Goal: Task Accomplishment & Management: Manage account settings

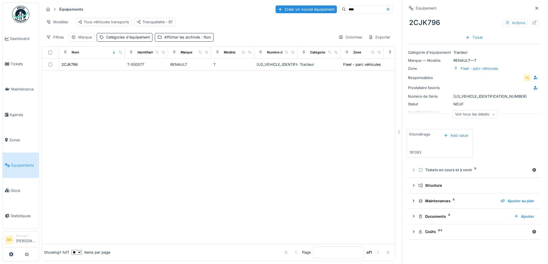
click at [26, 237] on li "Manager Bruno Alessandri" at bounding box center [26, 240] width 21 height 12
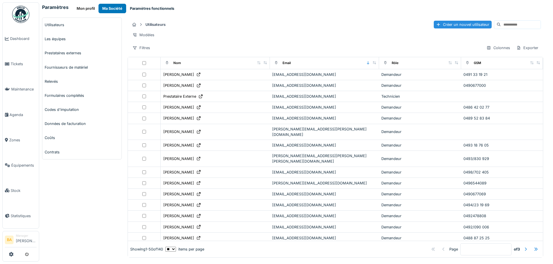
click at [138, 6] on button "Paramètres fonctionnels" at bounding box center [152, 8] width 52 height 9
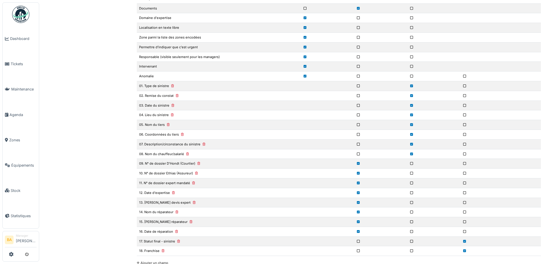
scroll to position [2221, 0]
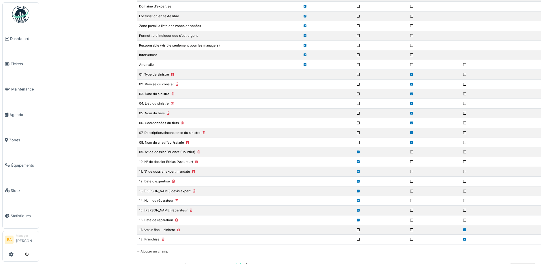
click at [161, 232] on td "17. Statut final - sinistre" at bounding box center [219, 230] width 164 height 10
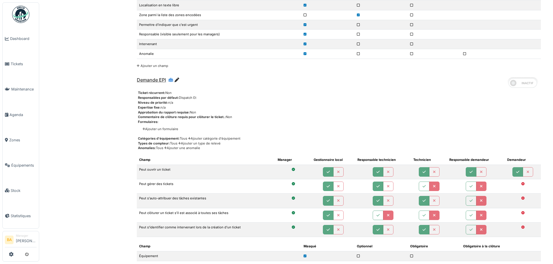
scroll to position [0, 0]
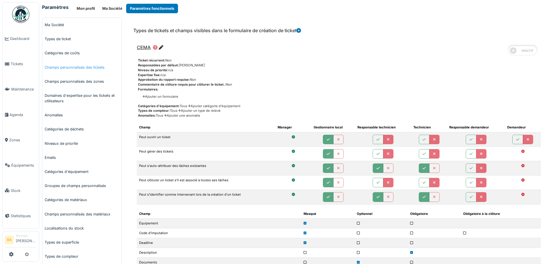
click at [84, 69] on link "Champs personnalisés des tickets" at bounding box center [81, 67] width 79 height 14
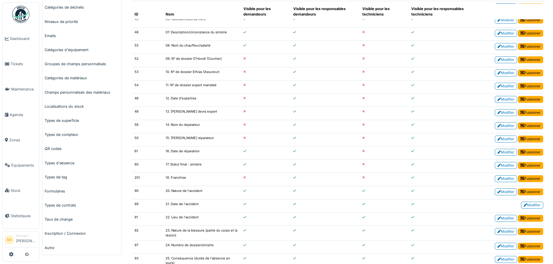
scroll to position [123, 0]
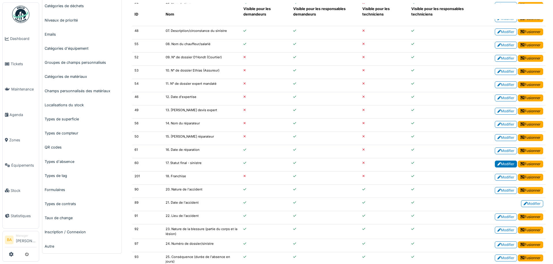
click at [499, 165] on link "Modifier" at bounding box center [505, 164] width 22 height 7
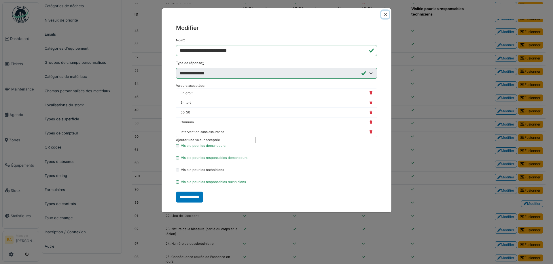
click at [384, 13] on button "Close" at bounding box center [385, 15] width 8 height 8
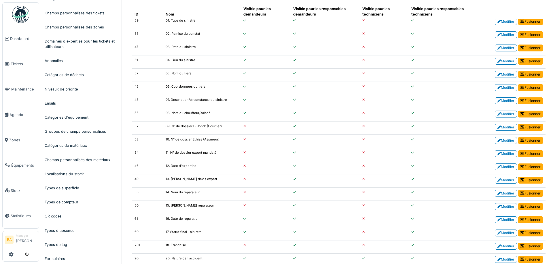
scroll to position [43, 0]
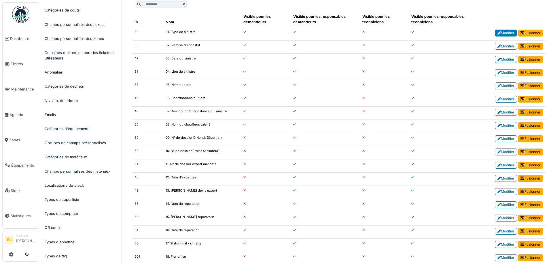
click at [494, 30] on link "Modifier" at bounding box center [505, 33] width 22 height 7
click at [497, 34] on link "Modifier" at bounding box center [505, 33] width 22 height 7
click at [494, 33] on link "Modifier" at bounding box center [505, 33] width 22 height 7
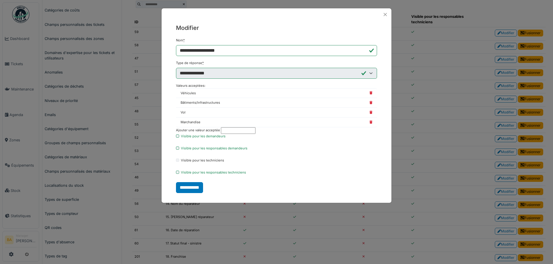
click at [241, 129] on input "text" at bounding box center [238, 130] width 35 height 7
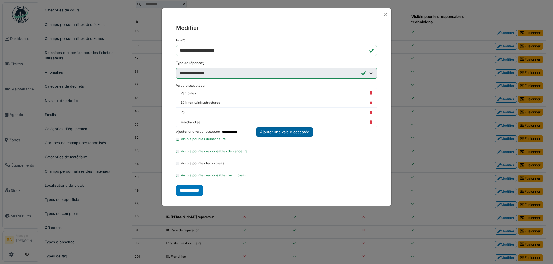
type input "**********"
click at [311, 131] on div "Ajouter une valeur acceptée" at bounding box center [284, 131] width 56 height 9
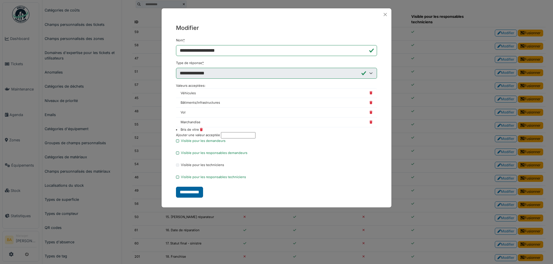
click at [187, 195] on input "**********" at bounding box center [189, 192] width 27 height 11
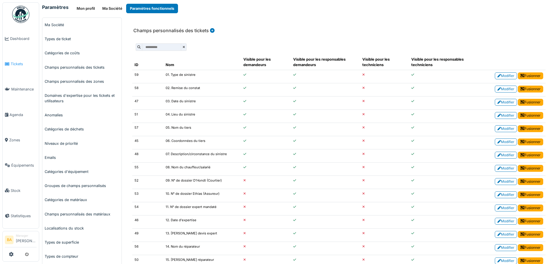
click at [19, 61] on span "Tickets" at bounding box center [24, 63] width 26 height 5
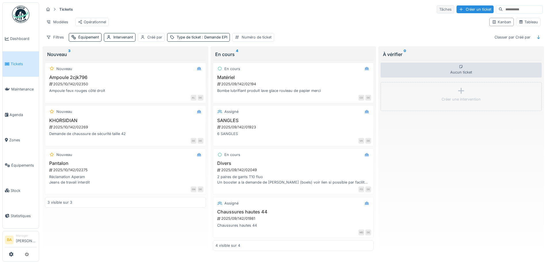
click at [437, 9] on div "Tâches" at bounding box center [446, 9] width 18 height 8
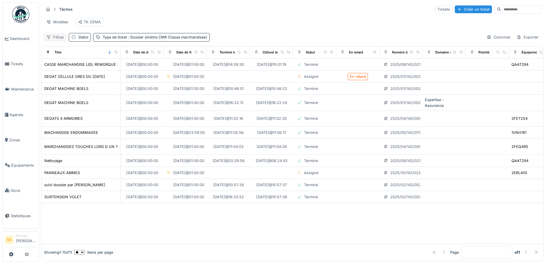
click at [57, 41] on div "Filtres" at bounding box center [55, 37] width 23 height 8
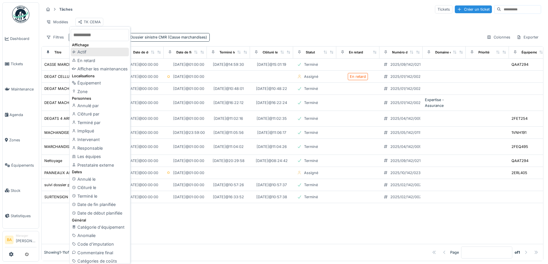
click at [90, 54] on div "Actif" at bounding box center [100, 52] width 58 height 9
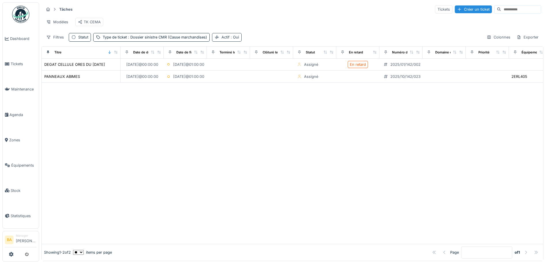
click at [232, 39] on span ": Oui" at bounding box center [234, 37] width 9 height 4
click at [253, 35] on div "Tâches Tickets Créer un ticket Modèles TK CEMA Filtres Statut Type de ticket : …" at bounding box center [292, 23] width 502 height 42
click at [233, 39] on span ": Oui" at bounding box center [234, 37] width 9 height 4
click at [258, 57] on div "Supprimer" at bounding box center [257, 57] width 30 height 8
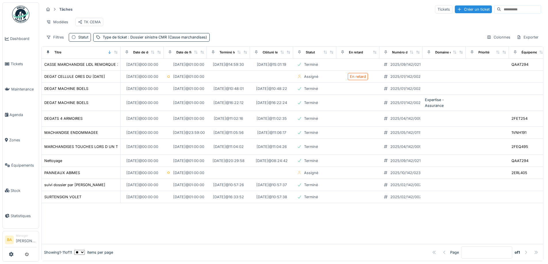
click at [56, 37] on div "Tâches Tickets Créer un ticket Modèles TK CEMA Filtres Statut Type de ticket : …" at bounding box center [292, 23] width 502 height 42
click at [56, 41] on div "Filtres" at bounding box center [55, 37] width 23 height 8
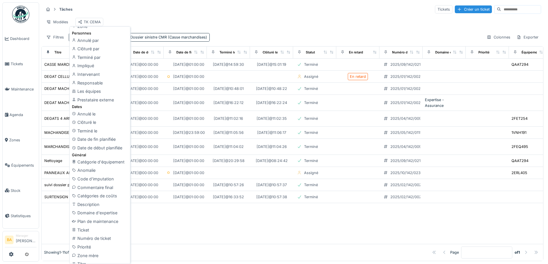
scroll to position [71, 0]
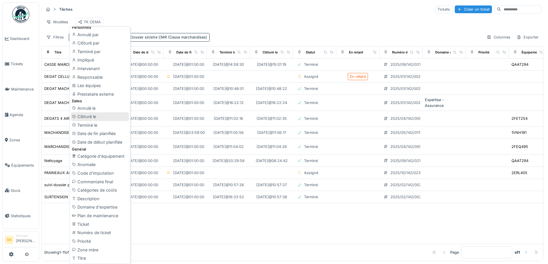
click at [90, 116] on div "Clôturé le" at bounding box center [100, 117] width 58 height 9
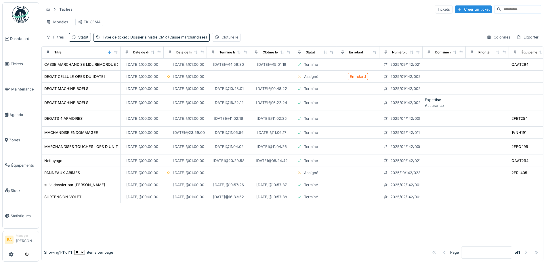
click at [227, 40] on div "Clôturé le" at bounding box center [230, 37] width 17 height 5
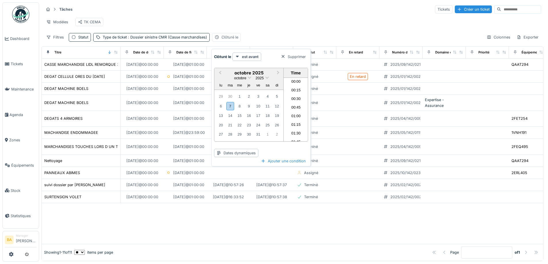
scroll to position [517, 0]
click at [218, 72] on button "Previous Month" at bounding box center [219, 73] width 9 height 9
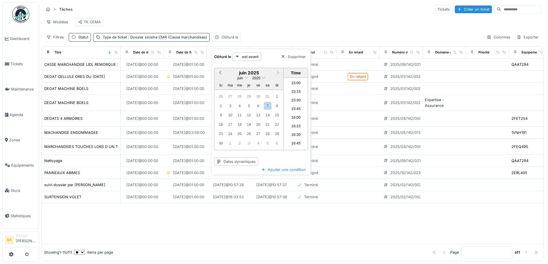
click at [218, 72] on button "Previous Month" at bounding box center [219, 73] width 9 height 9
click at [218, 71] on button "Previous Month" at bounding box center [219, 73] width 9 height 9
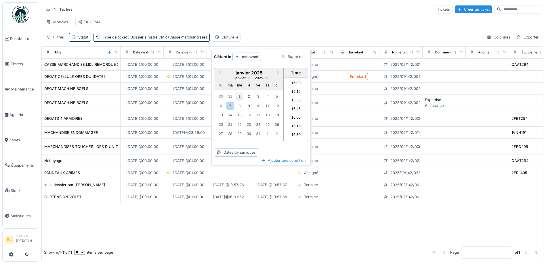
click at [237, 96] on div "1" at bounding box center [240, 97] width 8 height 8
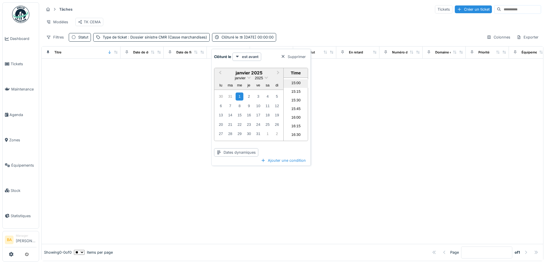
click at [290, 82] on li "15:00" at bounding box center [296, 83] width 24 height 9
click at [360, 137] on div at bounding box center [293, 152] width 502 height 186
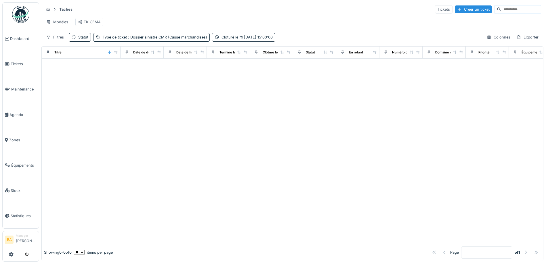
click at [257, 39] on span "01/01/2025 15:00:00" at bounding box center [255, 37] width 35 height 4
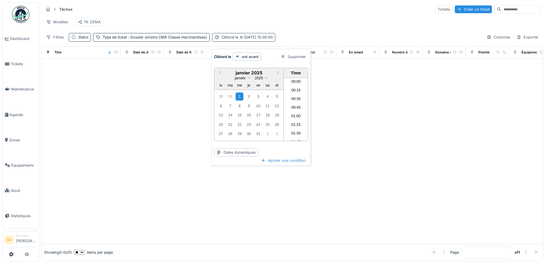
scroll to position [491, 0]
click at [302, 57] on div "Supprimer" at bounding box center [294, 57] width 30 height 8
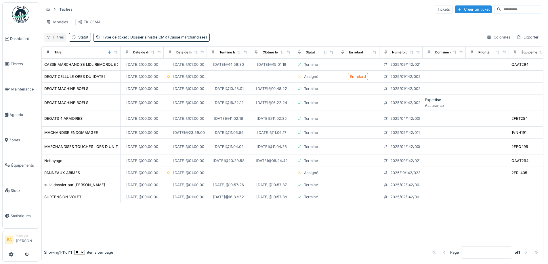
click at [53, 41] on div "Filtres" at bounding box center [55, 37] width 23 height 8
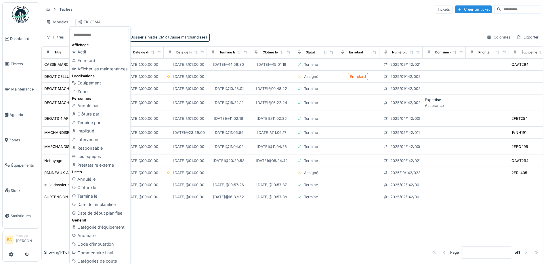
click at [159, 23] on div "Modèles TK CEMA" at bounding box center [293, 22] width 498 height 13
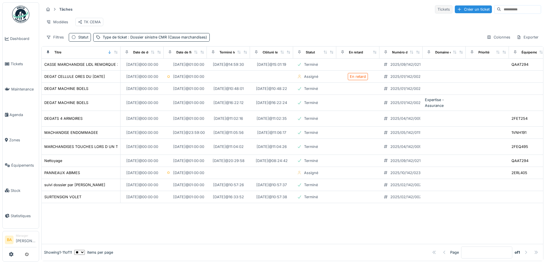
click at [435, 8] on div "Tickets" at bounding box center [444, 9] width 18 height 8
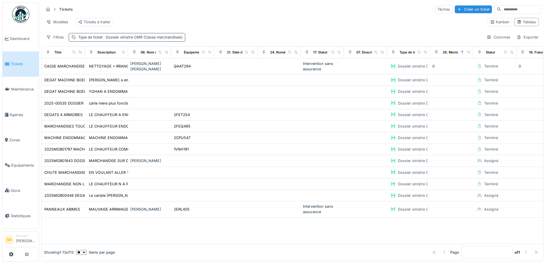
click at [93, 40] on div "Type de ticket : Dossier sinistre CMR (Casse marchandises)" at bounding box center [130, 37] width 104 height 5
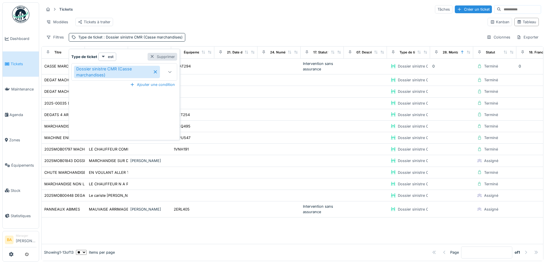
click at [162, 57] on div "Supprimer" at bounding box center [163, 57] width 30 height 8
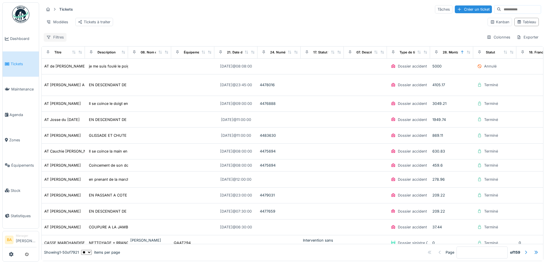
click at [52, 41] on div "Filtres" at bounding box center [55, 37] width 23 height 8
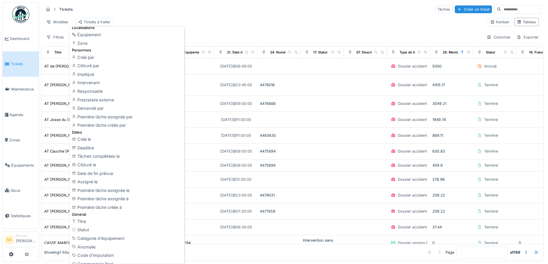
scroll to position [53, 0]
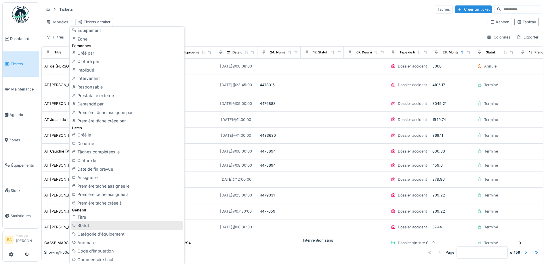
click at [96, 228] on div "Statut" at bounding box center [127, 226] width 112 height 9
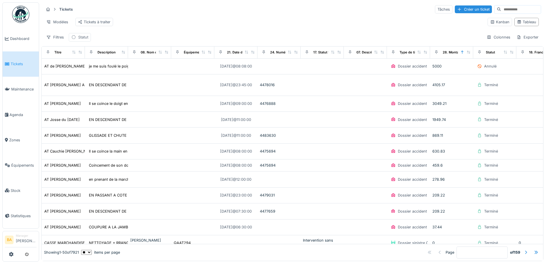
click at [82, 40] on div "Statut" at bounding box center [83, 37] width 10 height 5
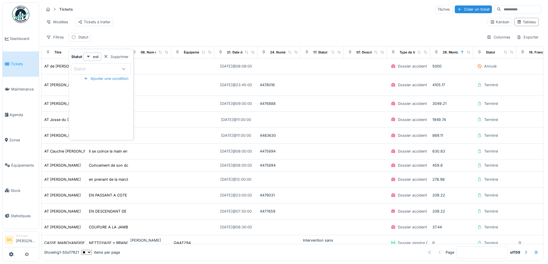
click at [123, 67] on icon at bounding box center [123, 69] width 5 height 4
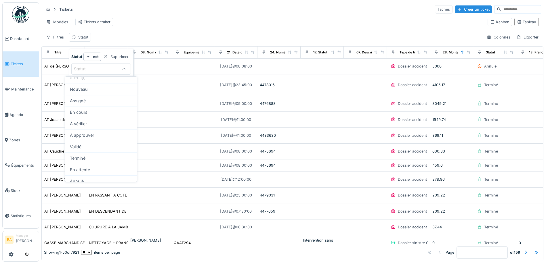
scroll to position [4, 0]
click at [84, 159] on span "Terminé" at bounding box center [78, 159] width 16 height 6
type input "******"
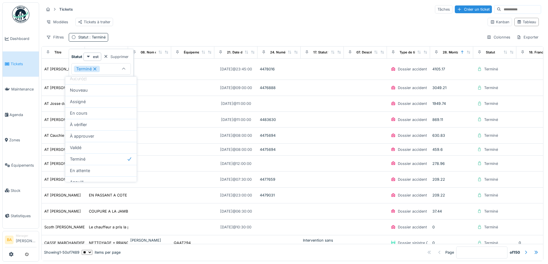
click at [160, 11] on div "Tickets Tâches Créer un ticket" at bounding box center [293, 9] width 498 height 9
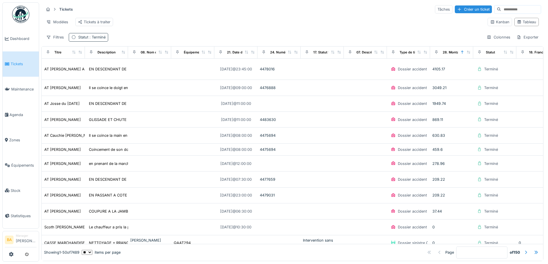
click at [96, 39] on div "Statut : Terminé" at bounding box center [88, 37] width 39 height 8
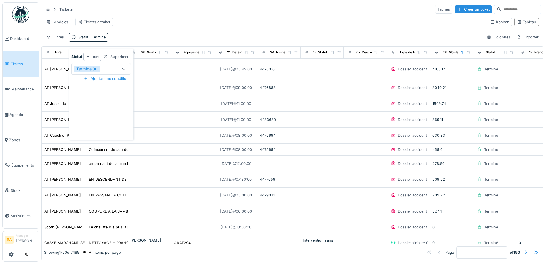
click at [123, 65] on div at bounding box center [124, 69] width 14 height 11
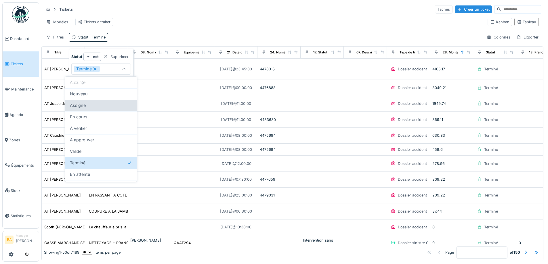
click at [92, 110] on div "Assigné" at bounding box center [100, 106] width 71 height 12
type input "**********"
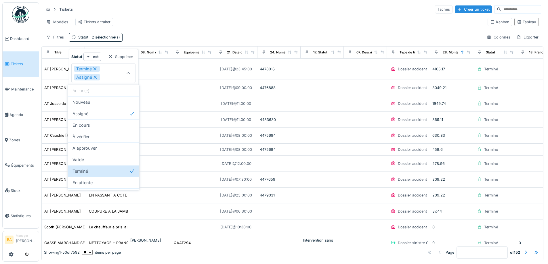
click at [130, 74] on icon at bounding box center [128, 73] width 5 height 4
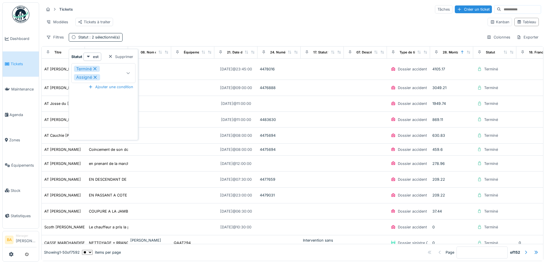
click at [132, 75] on div at bounding box center [128, 73] width 14 height 19
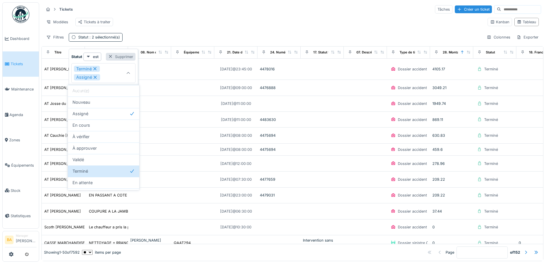
click at [113, 57] on div "Supprimer" at bounding box center [121, 57] width 30 height 8
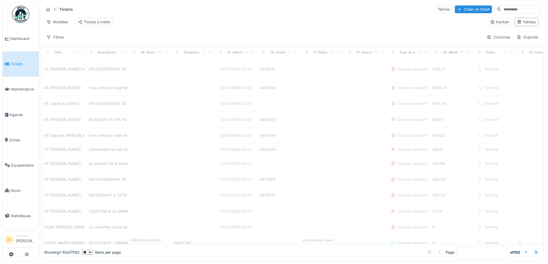
click at [188, 24] on div "Modèles Tickets à traiter" at bounding box center [263, 22] width 439 height 13
